Goal: Task Accomplishment & Management: Use online tool/utility

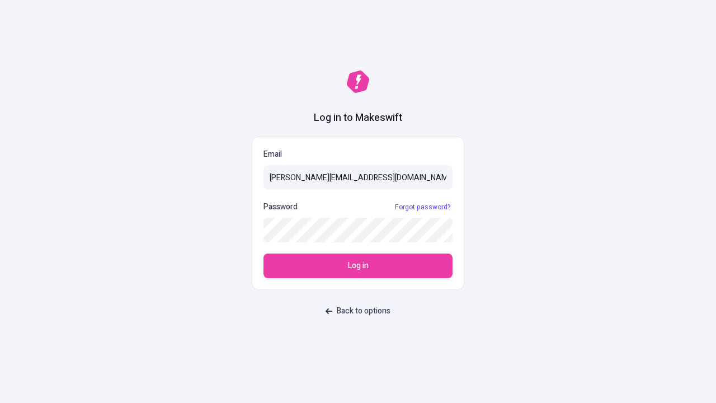
type input "[PERSON_NAME][EMAIL_ADDRESS][DOMAIN_NAME]"
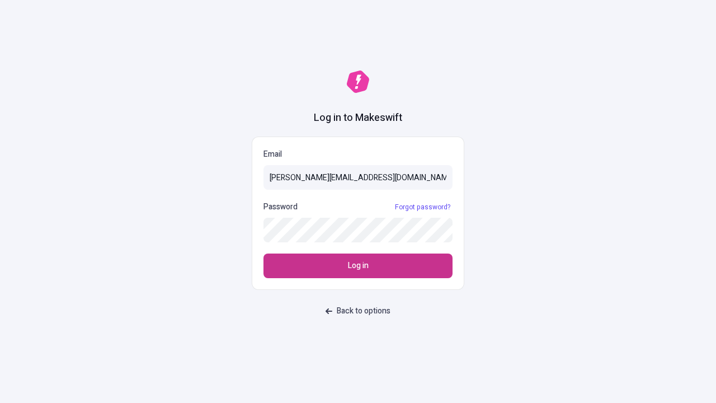
click at [358, 266] on span "Log in" at bounding box center [358, 266] width 21 height 12
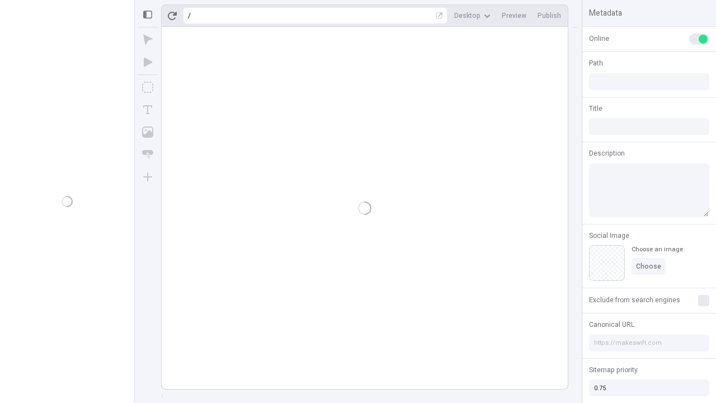
type input "/deep-link-dolor"
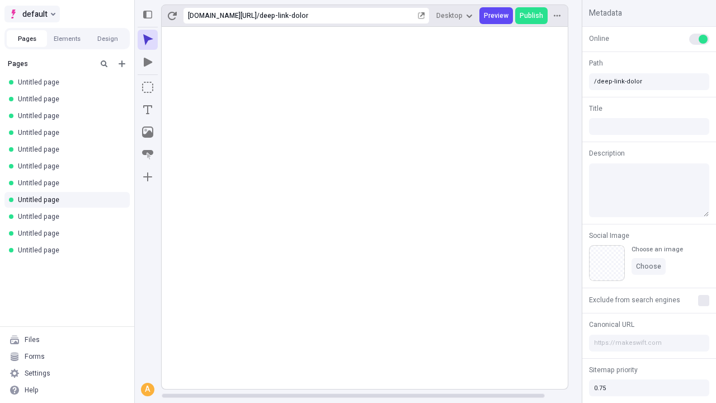
click at [31, 14] on span "default" at bounding box center [34, 13] width 25 height 13
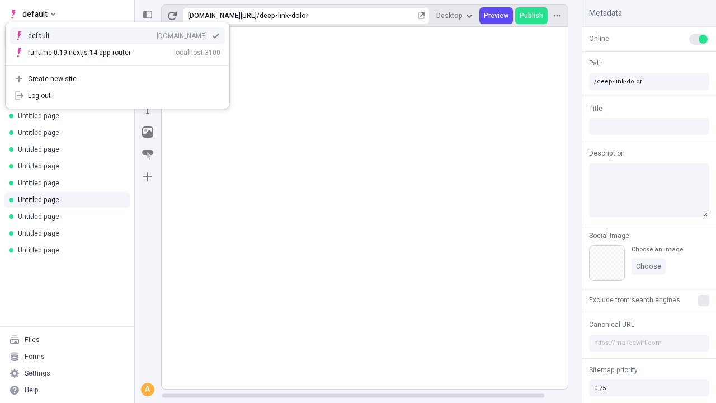
click at [157, 34] on div "[DOMAIN_NAME]" at bounding box center [182, 35] width 50 height 9
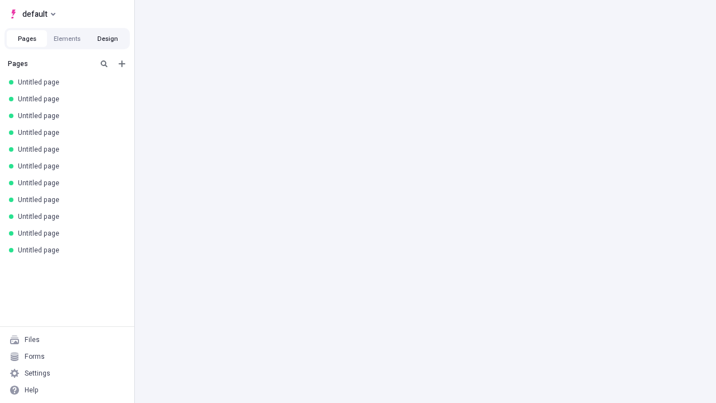
click at [107, 39] on button "Design" at bounding box center [107, 38] width 40 height 17
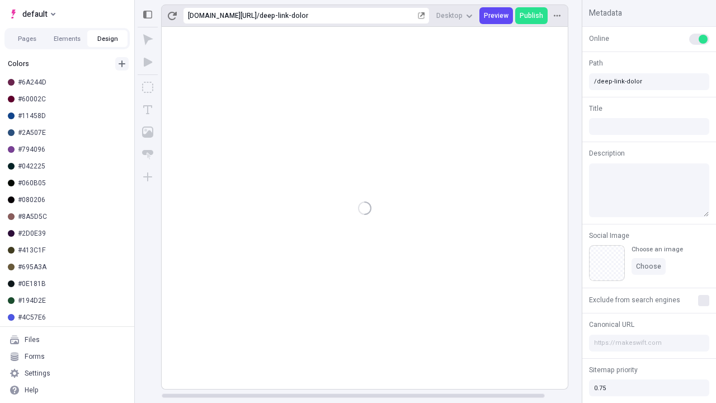
click at [122, 64] on icon "button" at bounding box center [122, 63] width 7 height 7
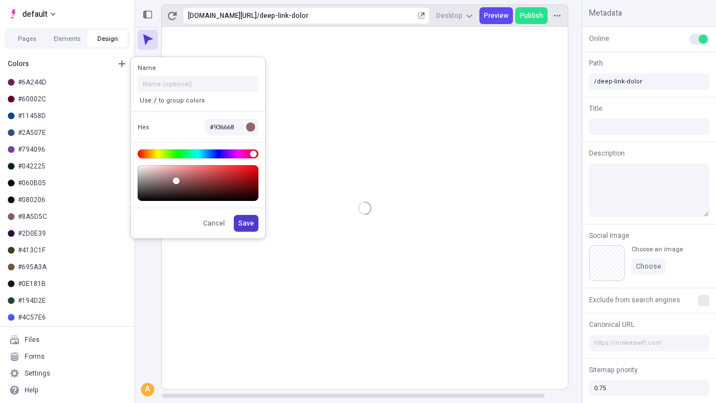
click at [247, 223] on span "Save" at bounding box center [246, 223] width 16 height 9
